Goal: Find specific page/section: Find specific page/section

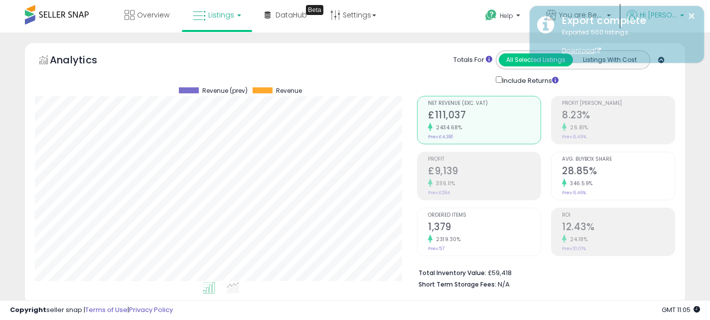
scroll to position [204, 382]
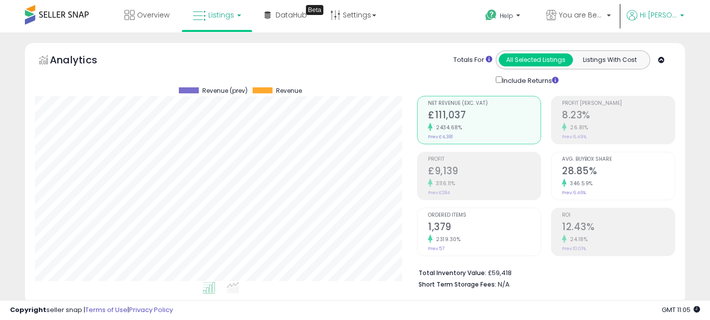
click at [675, 17] on span "Hi [PERSON_NAME]" at bounding box center [658, 15] width 37 height 10
click at [604, 18] on span "You are Beautiful ([GEOGRAPHIC_DATA])" at bounding box center [581, 15] width 45 height 10
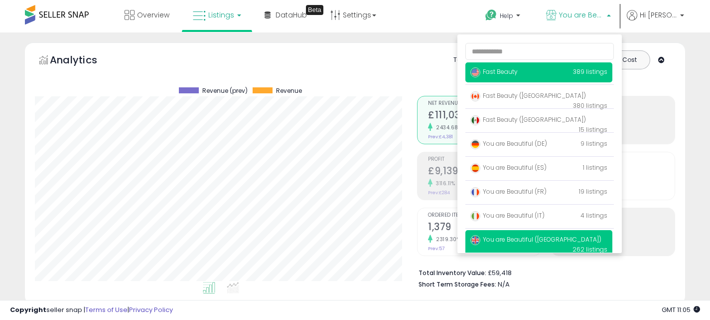
click at [559, 72] on p "Fast Beauty 389 listings" at bounding box center [539, 72] width 147 height 20
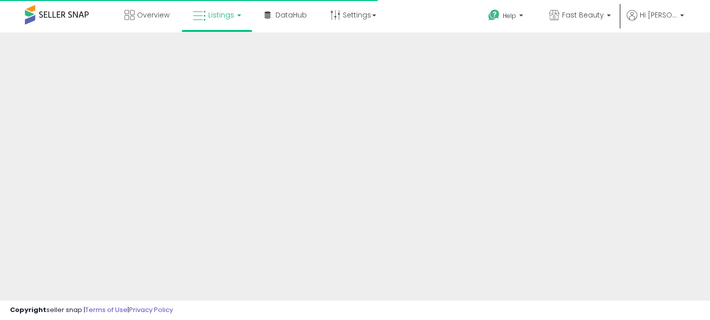
scroll to position [127, 0]
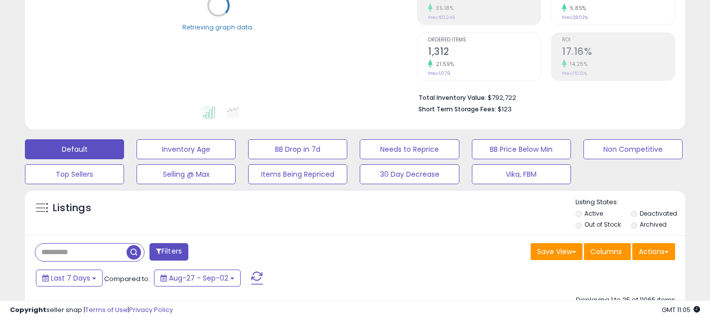
scroll to position [204, 0]
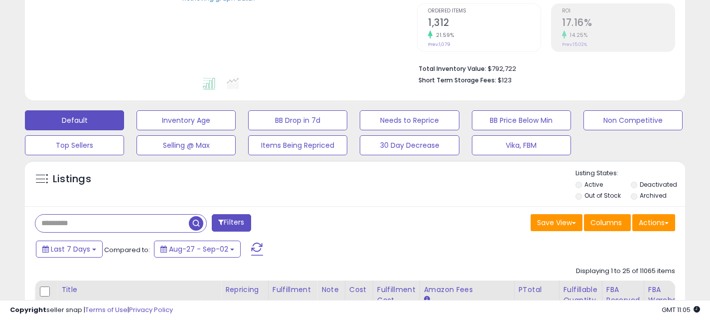
click at [95, 224] on input "text" at bounding box center [112, 222] width 154 height 17
paste input "**********"
type input "**********"
click at [195, 222] on span "button" at bounding box center [196, 223] width 14 height 14
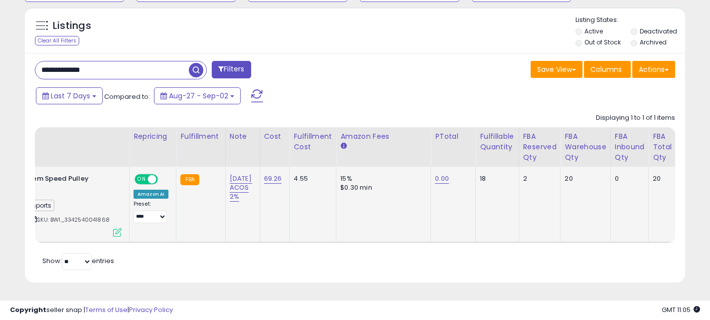
scroll to position [0, 0]
